Goal: Information Seeking & Learning: Check status

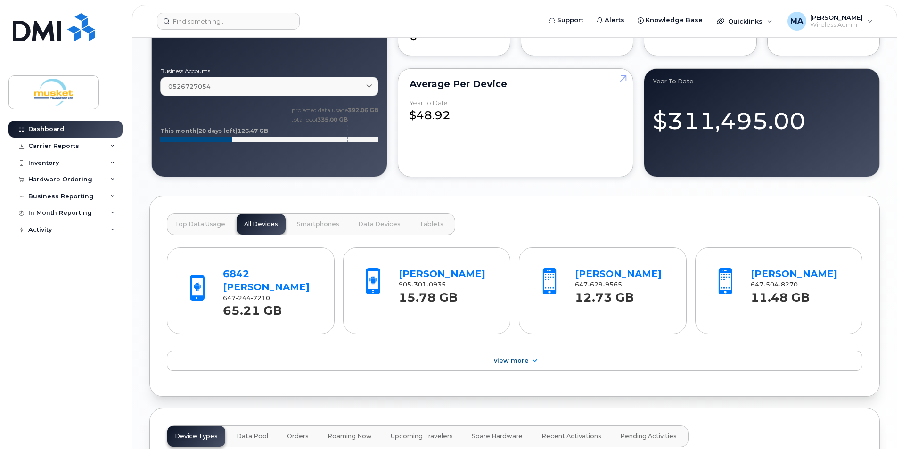
scroll to position [660, 0]
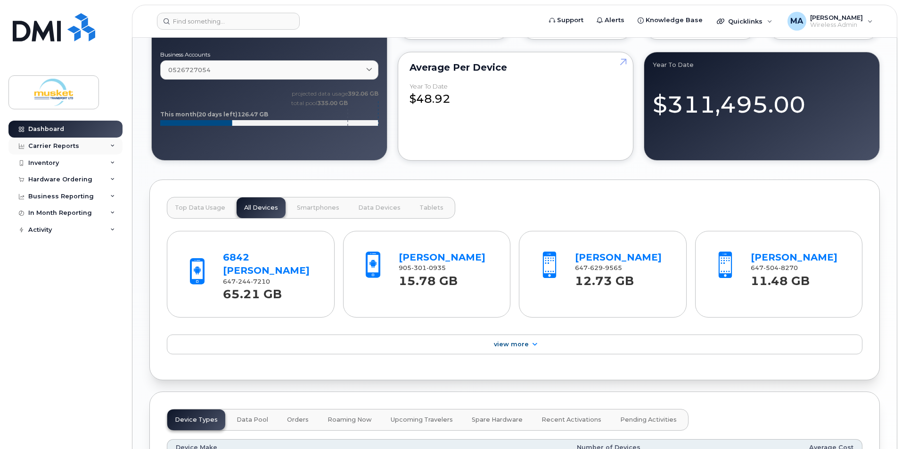
click at [84, 146] on div "Carrier Reports" at bounding box center [65, 146] width 114 height 17
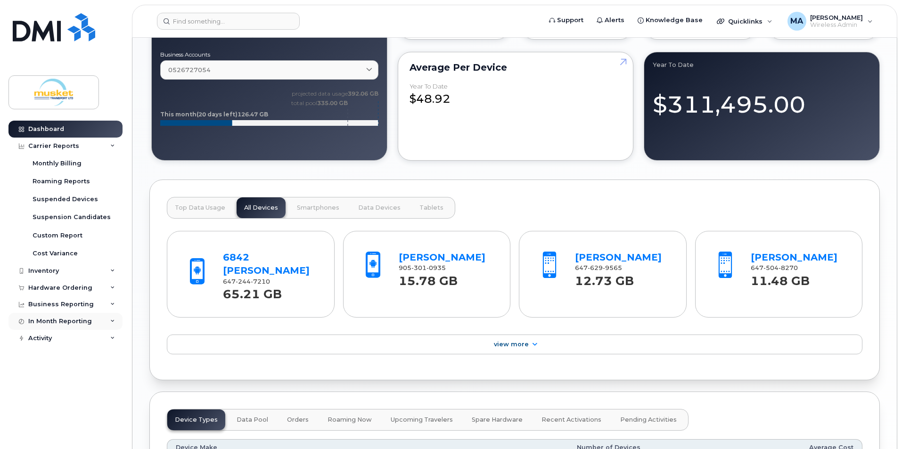
click at [70, 318] on div "In Month Reporting" at bounding box center [60, 322] width 64 height 8
click at [70, 334] on link "Data Usage" at bounding box center [74, 339] width 98 height 18
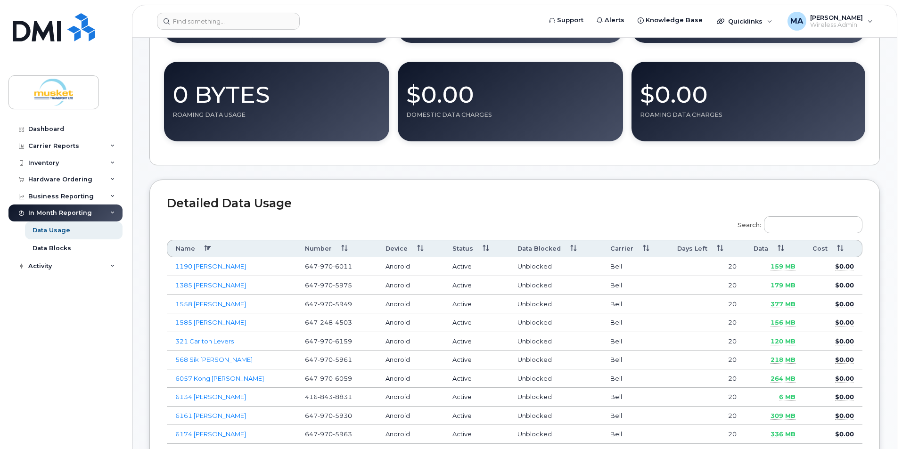
scroll to position [236, 0]
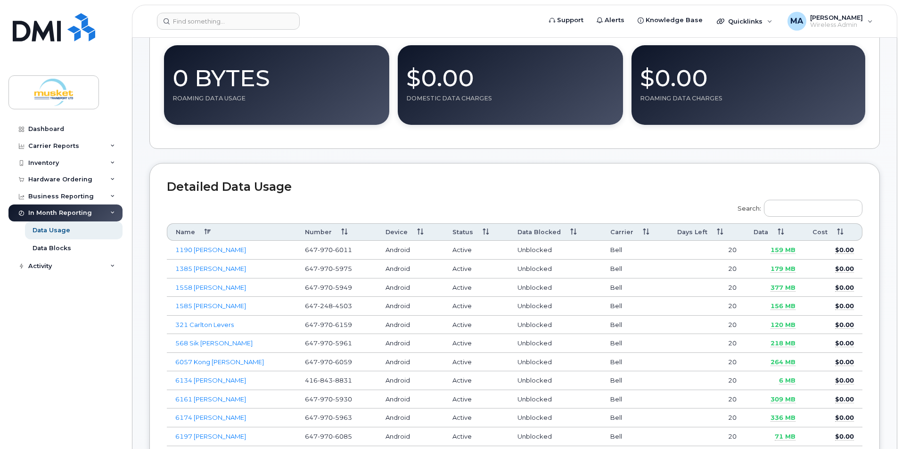
click at [783, 233] on th "Data" at bounding box center [774, 231] width 59 height 17
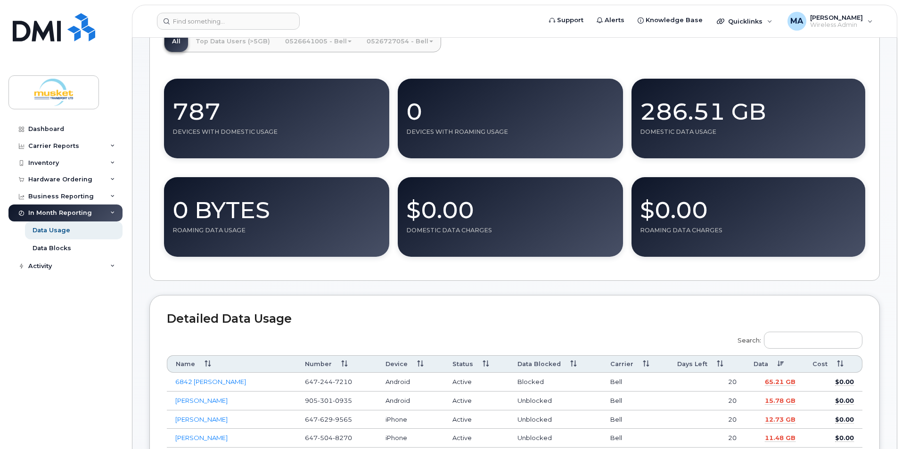
scroll to position [94, 0]
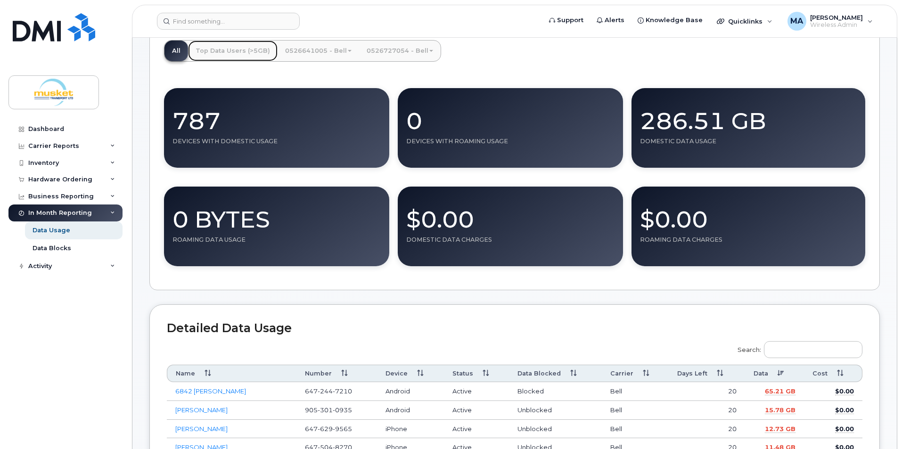
click at [236, 53] on link "Top Data Users (>5GB)" at bounding box center [233, 51] width 90 height 21
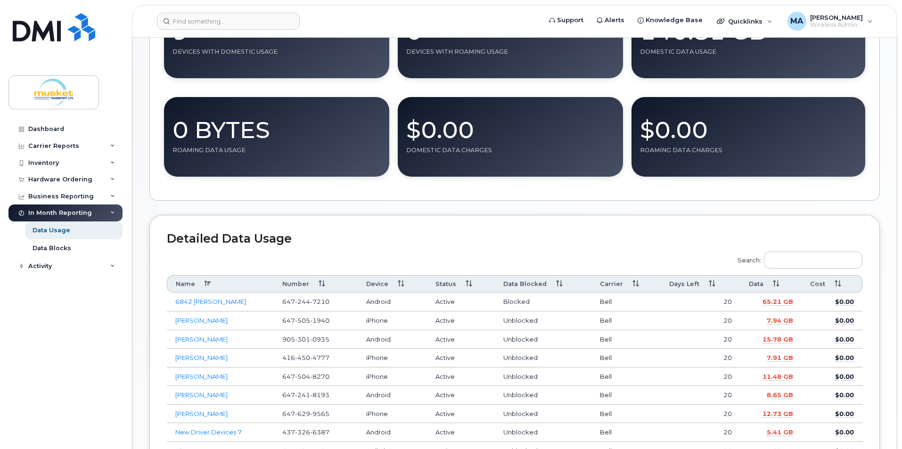
scroll to position [47, 0]
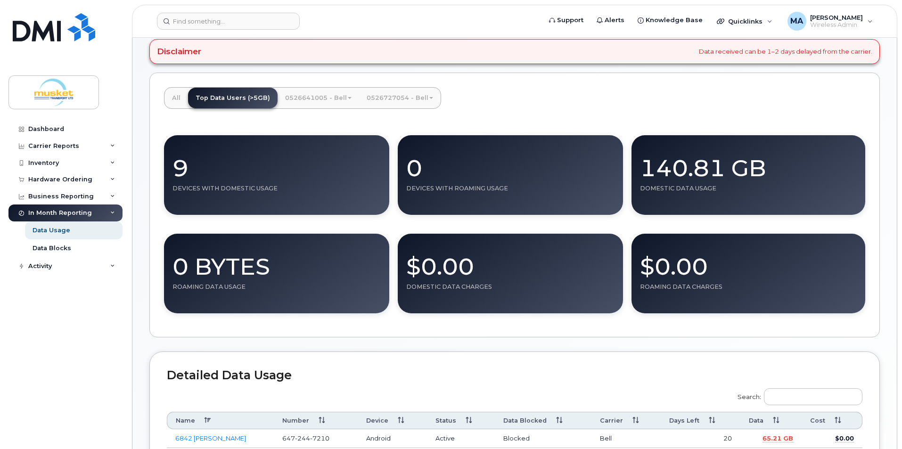
click at [319, 100] on link "0526641005 - Bell" at bounding box center [319, 98] width 82 height 21
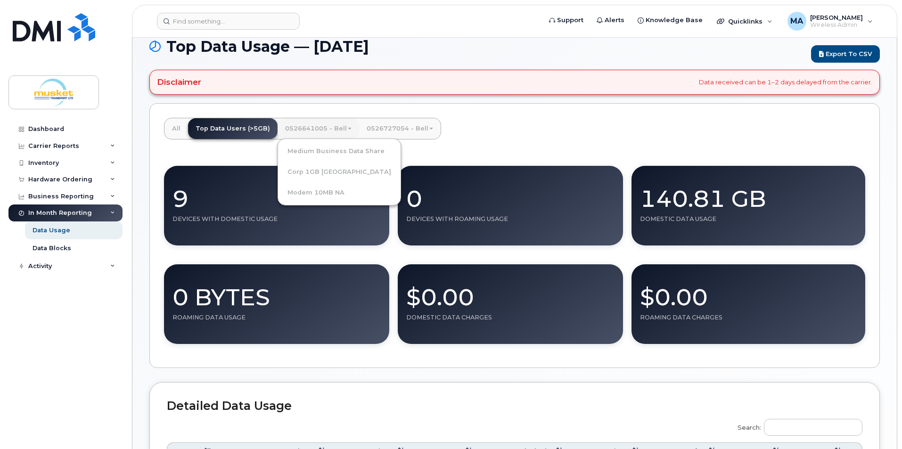
scroll to position [0, 0]
